Goal: Feedback & Contribution: Contribute content

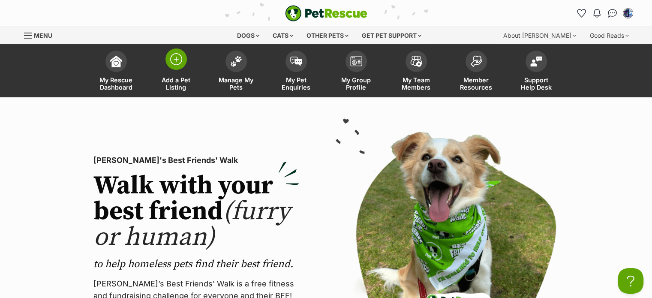
click at [175, 60] on img at bounding box center [176, 59] width 12 height 12
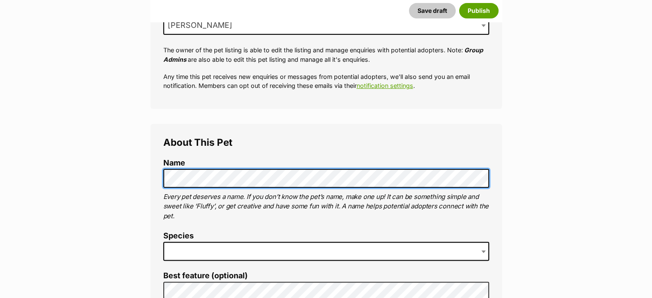
scroll to position [214, 0]
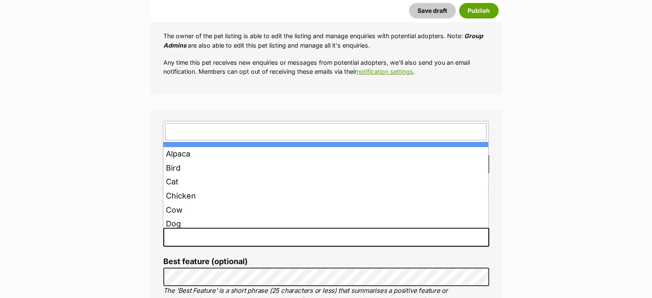
click at [177, 232] on span at bounding box center [326, 236] width 326 height 19
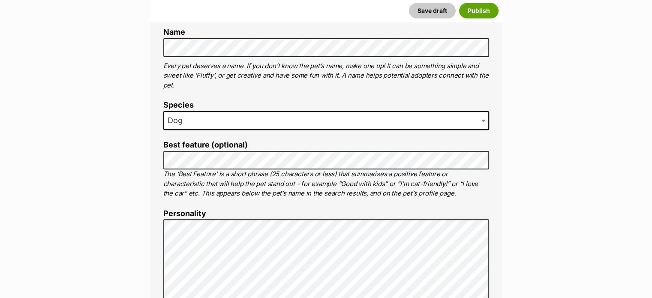
scroll to position [386, 0]
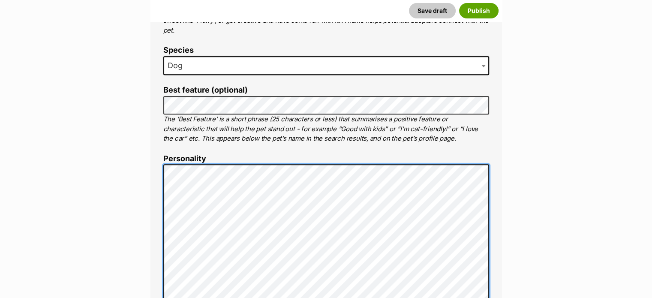
click at [154, 208] on div "About This Pet Name Henlo there, it looks like you might be using the pet name …" at bounding box center [325, 296] width 351 height 716
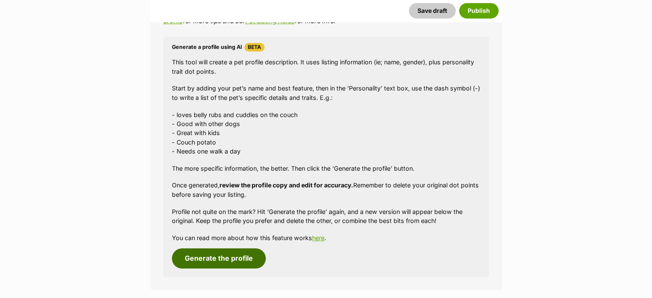
scroll to position [771, 0]
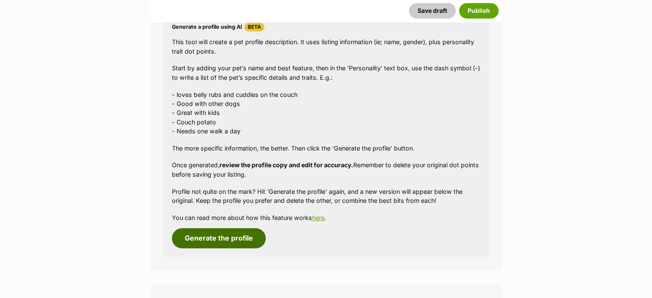
click at [213, 239] on button "Generate the profile" at bounding box center [219, 238] width 94 height 20
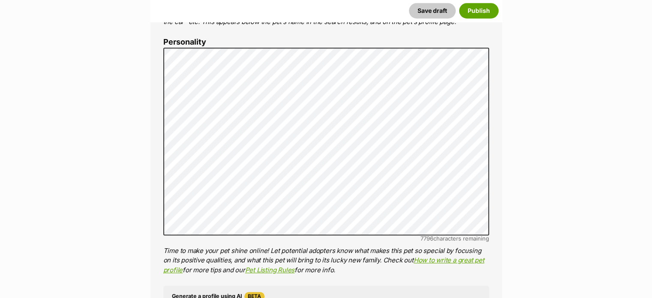
scroll to position [494, 0]
